Goal: Browse casually

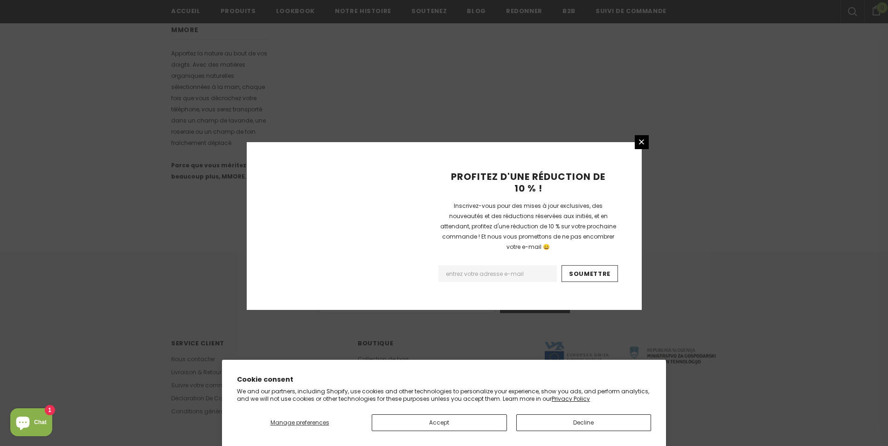
scroll to position [532, 0]
